Goal: Find specific page/section: Find specific page/section

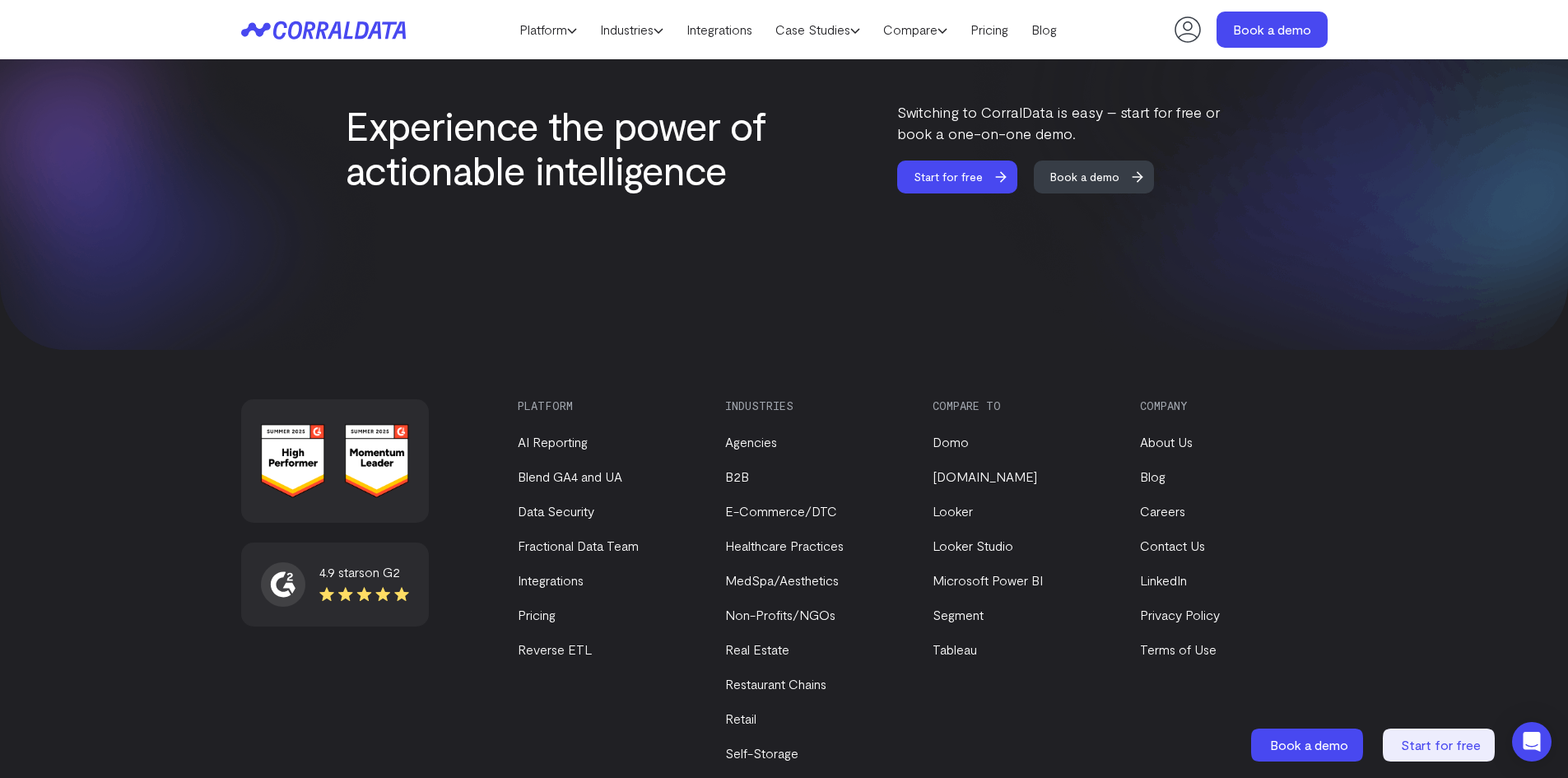
scroll to position [6965, 0]
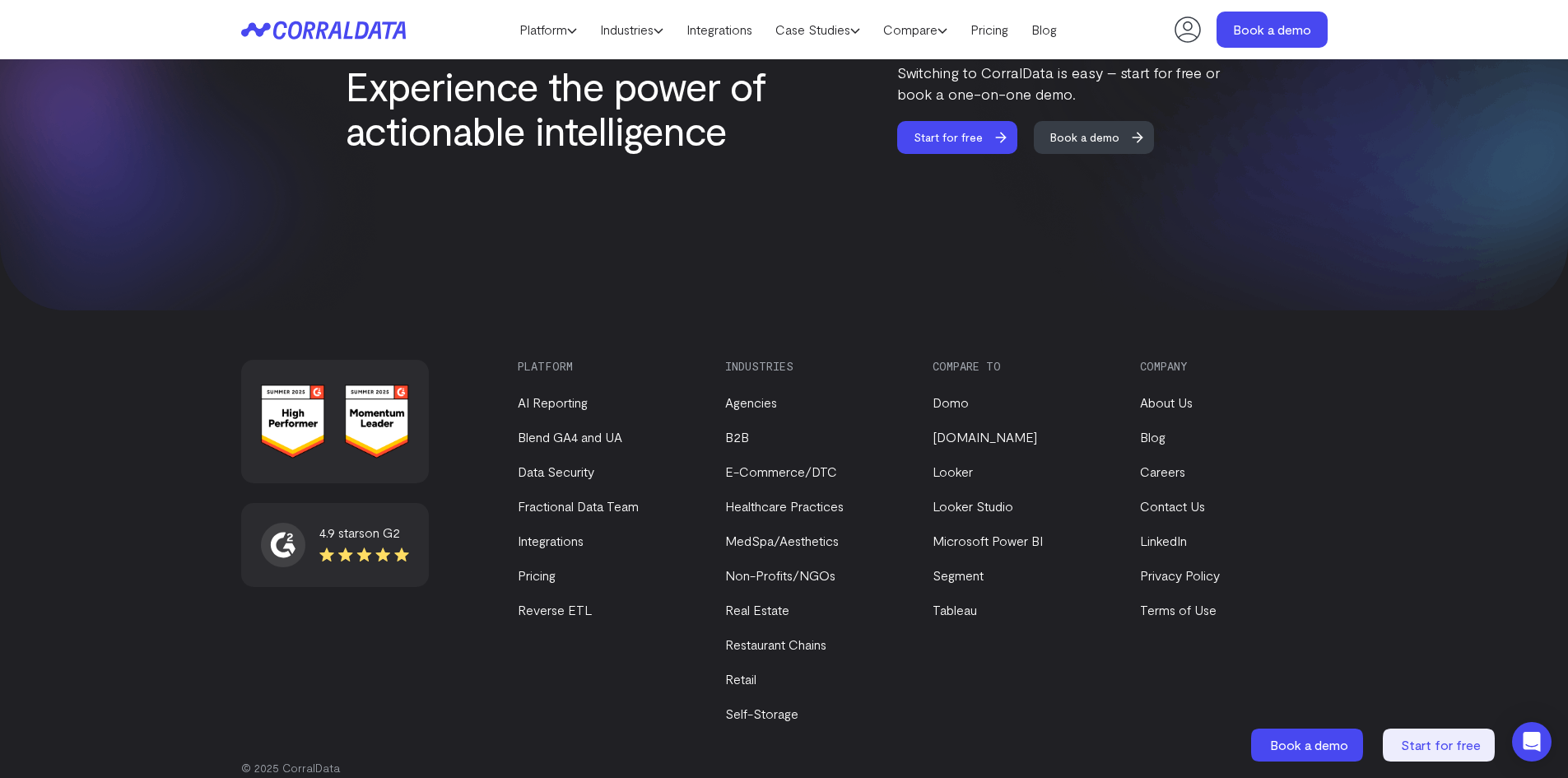
click at [765, 499] on ul "Agencies B2B E-Commerce/DTC Healthcare Practices MedSpa/Aesthetics Non-Profits/…" at bounding box center [815, 548] width 180 height 351
click at [769, 533] on link "MedSpa/Aesthetics" at bounding box center [781, 541] width 113 height 16
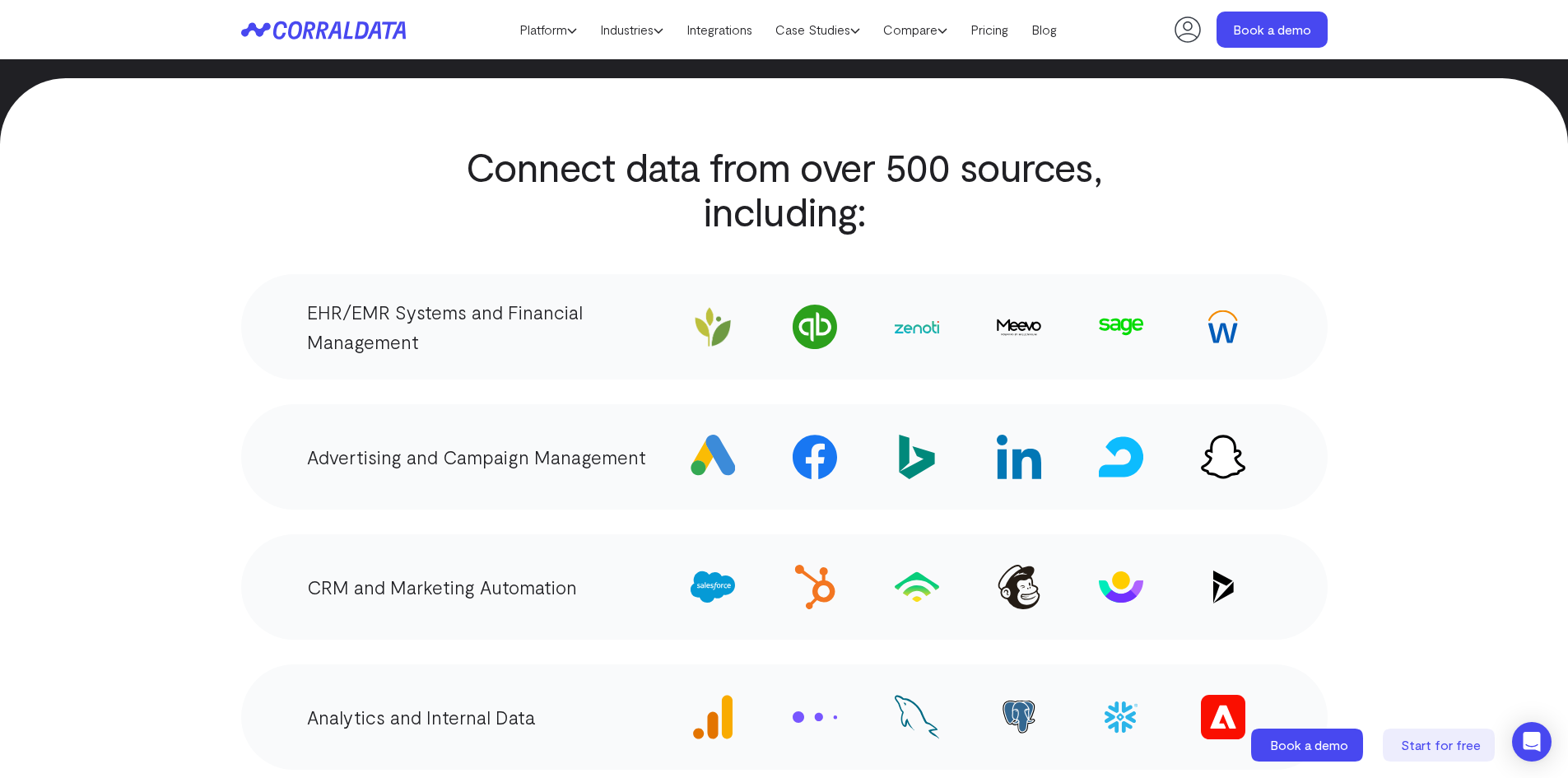
scroll to position [2764, 0]
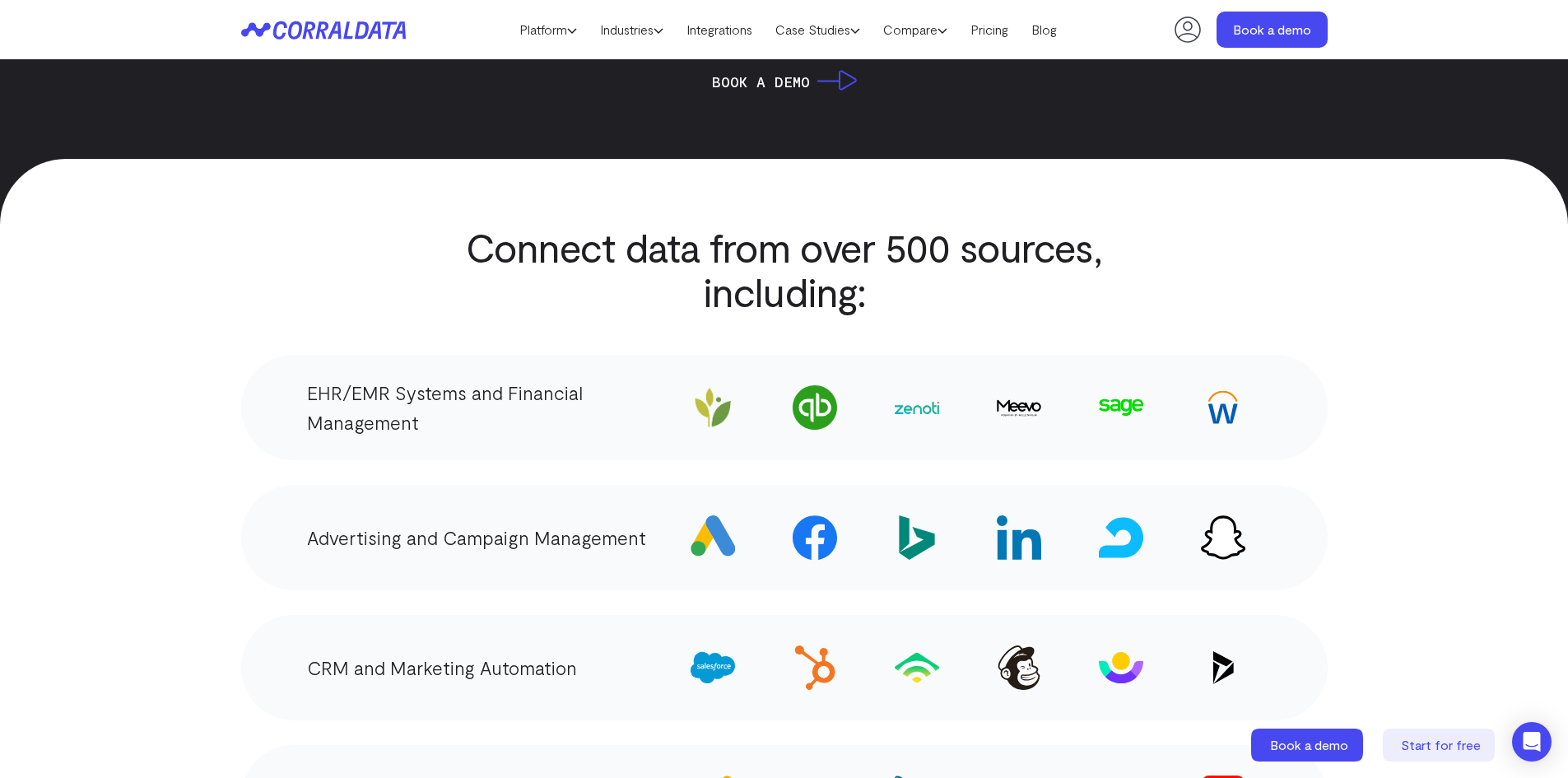
click at [926, 402] on img at bounding box center [917, 408] width 44 height 12
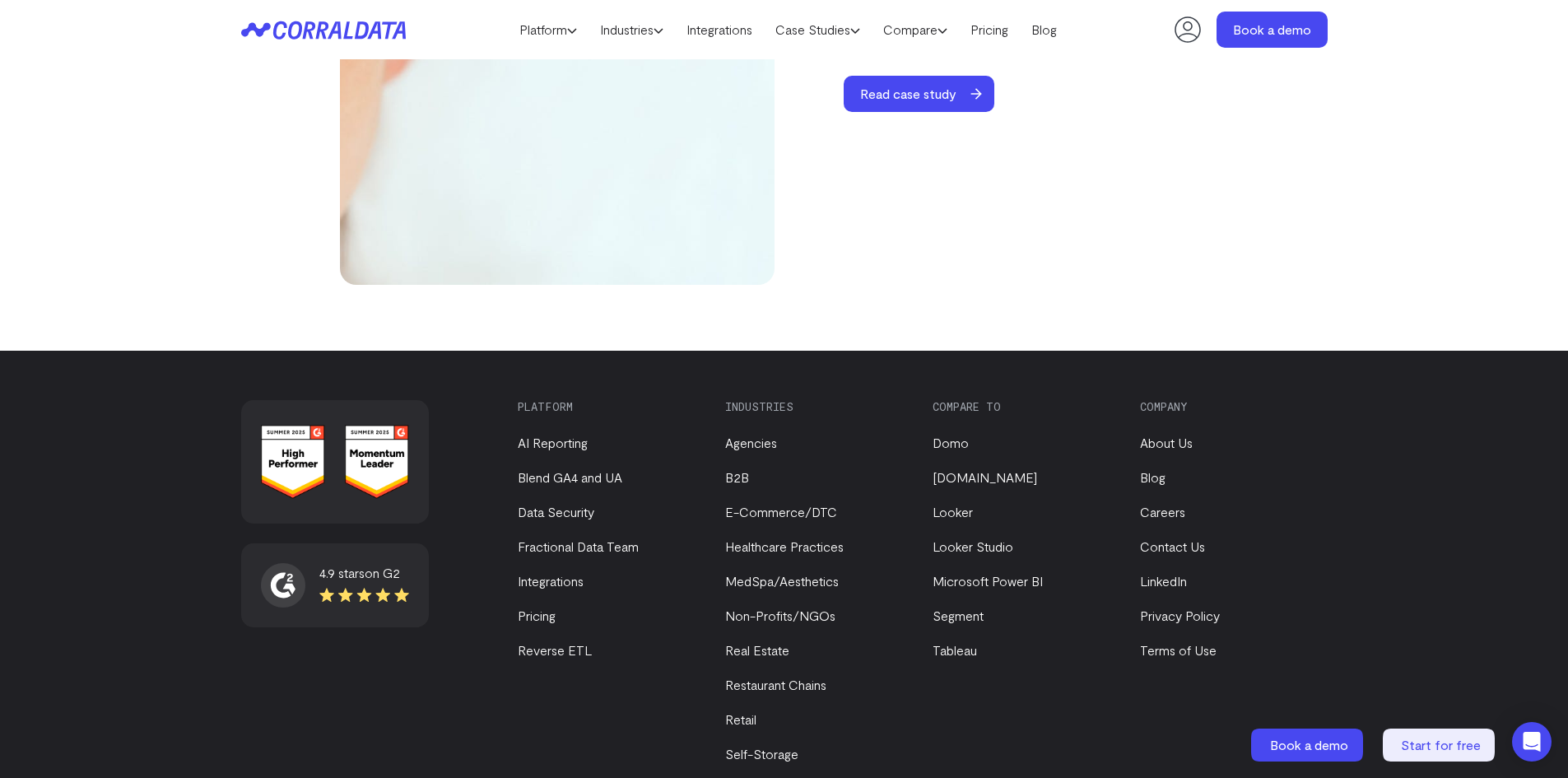
scroll to position [5892, 0]
